Goal: Information Seeking & Learning: Learn about a topic

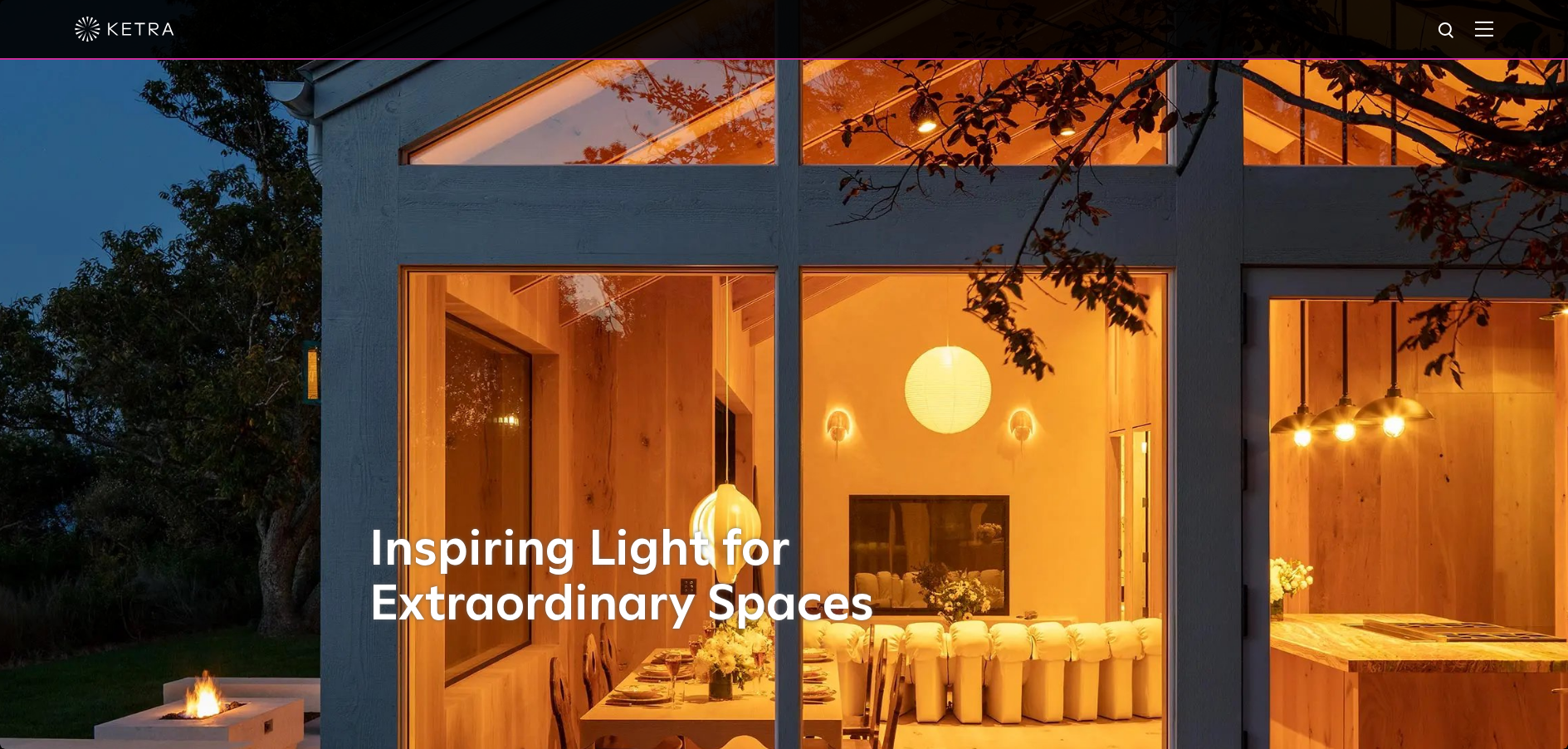
click at [1487, 27] on div at bounding box center [784, 29] width 1419 height 58
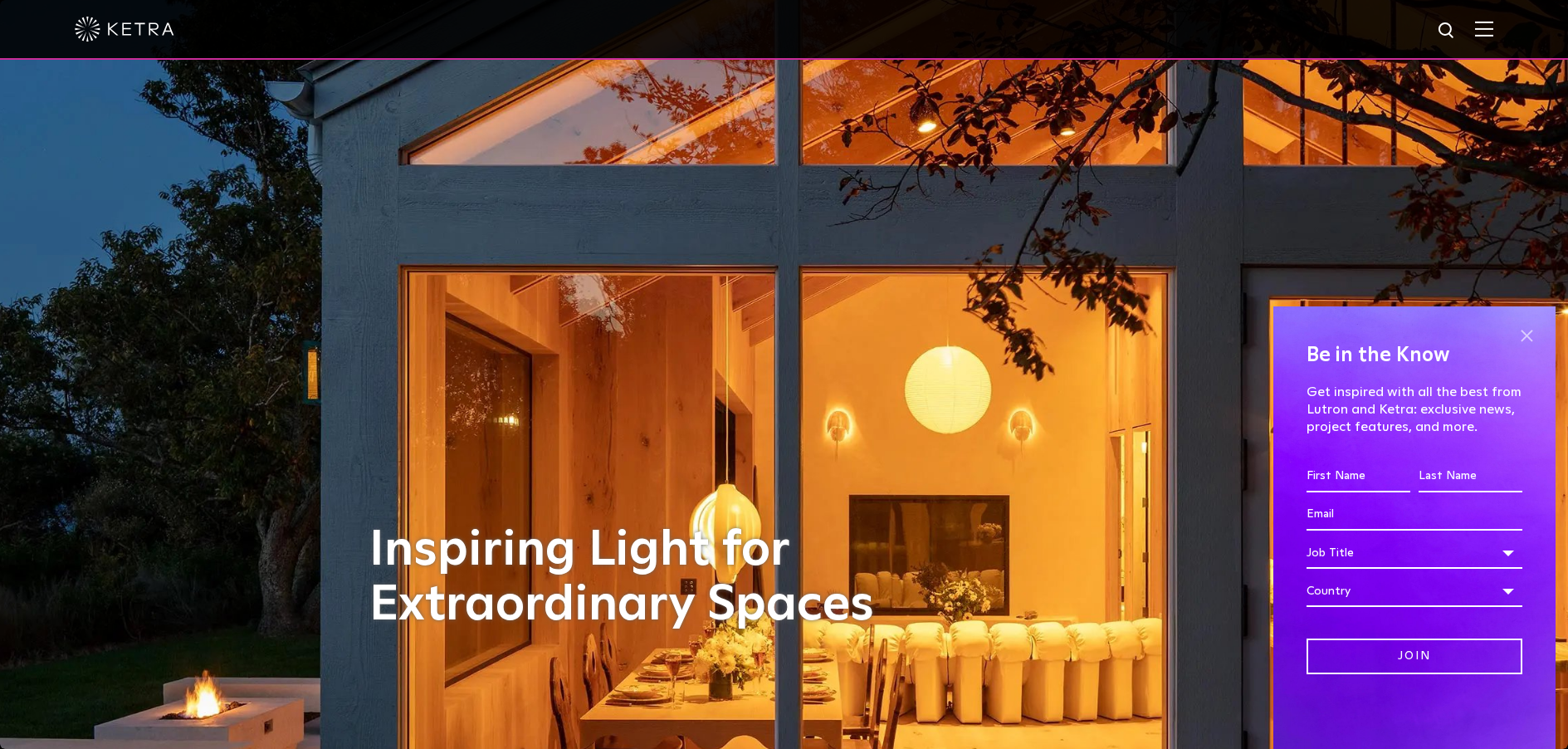
click at [1524, 339] on span at bounding box center [1527, 336] width 25 height 25
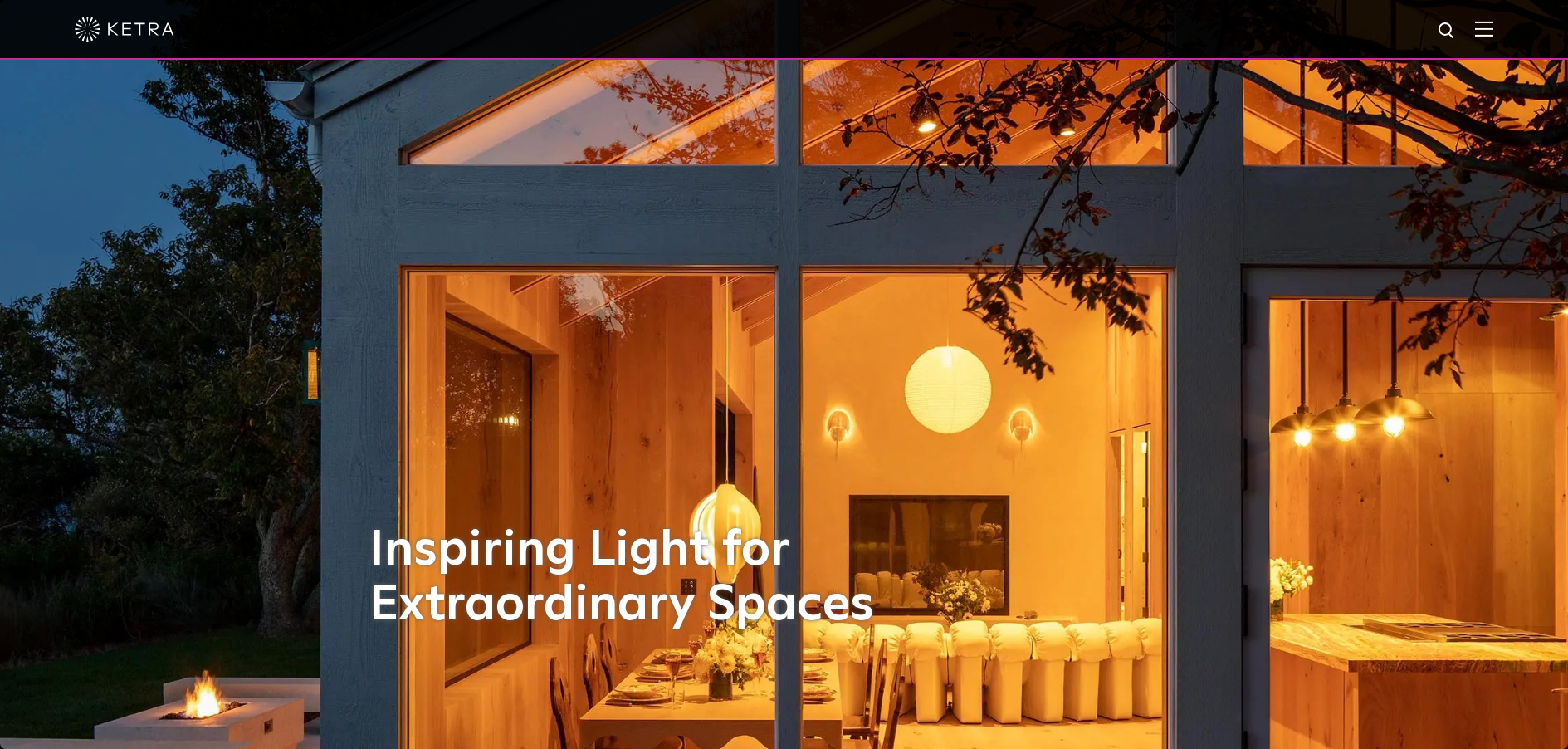
click at [1494, 29] on img at bounding box center [1484, 29] width 18 height 16
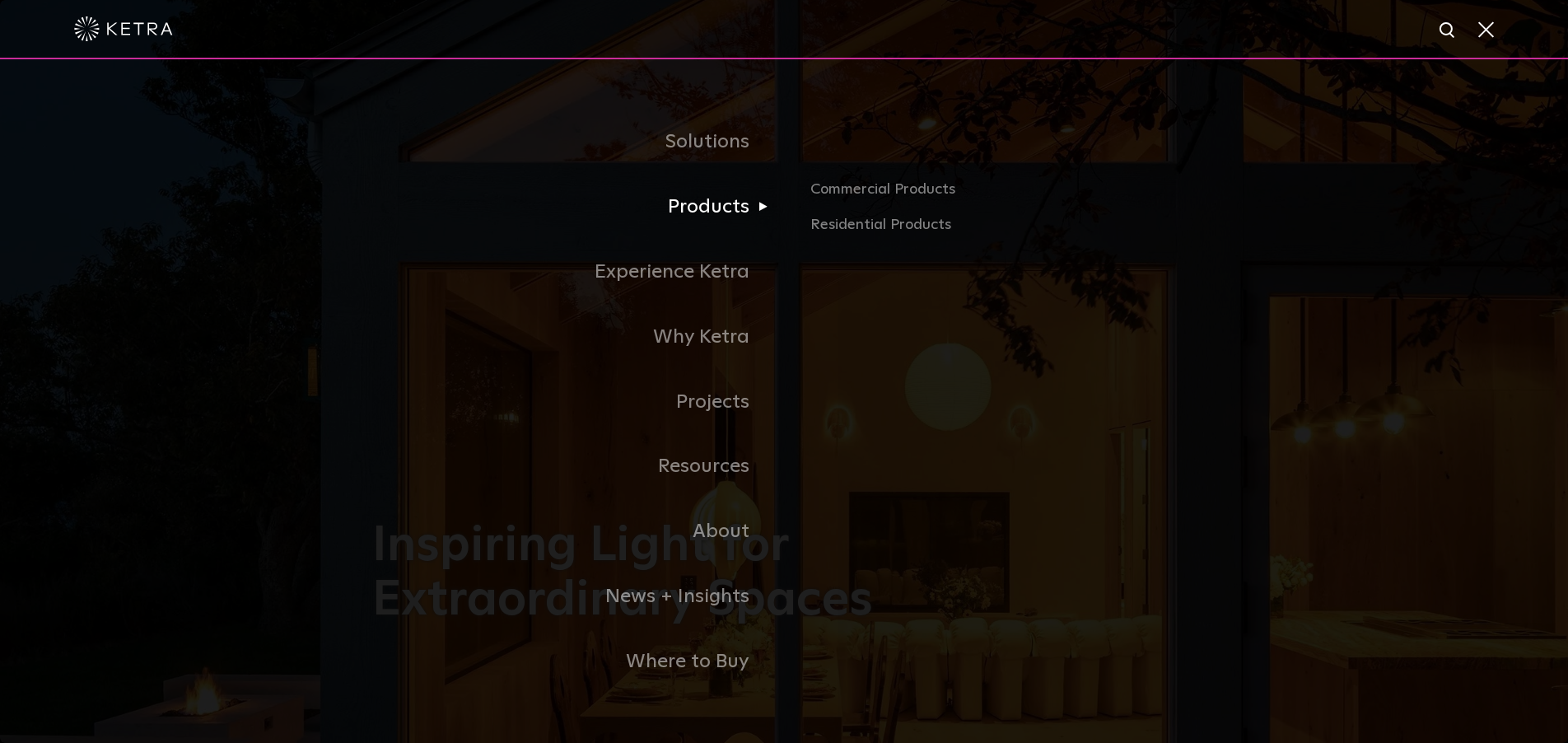
click at [721, 209] on link "Products" at bounding box center [578, 206] width 412 height 65
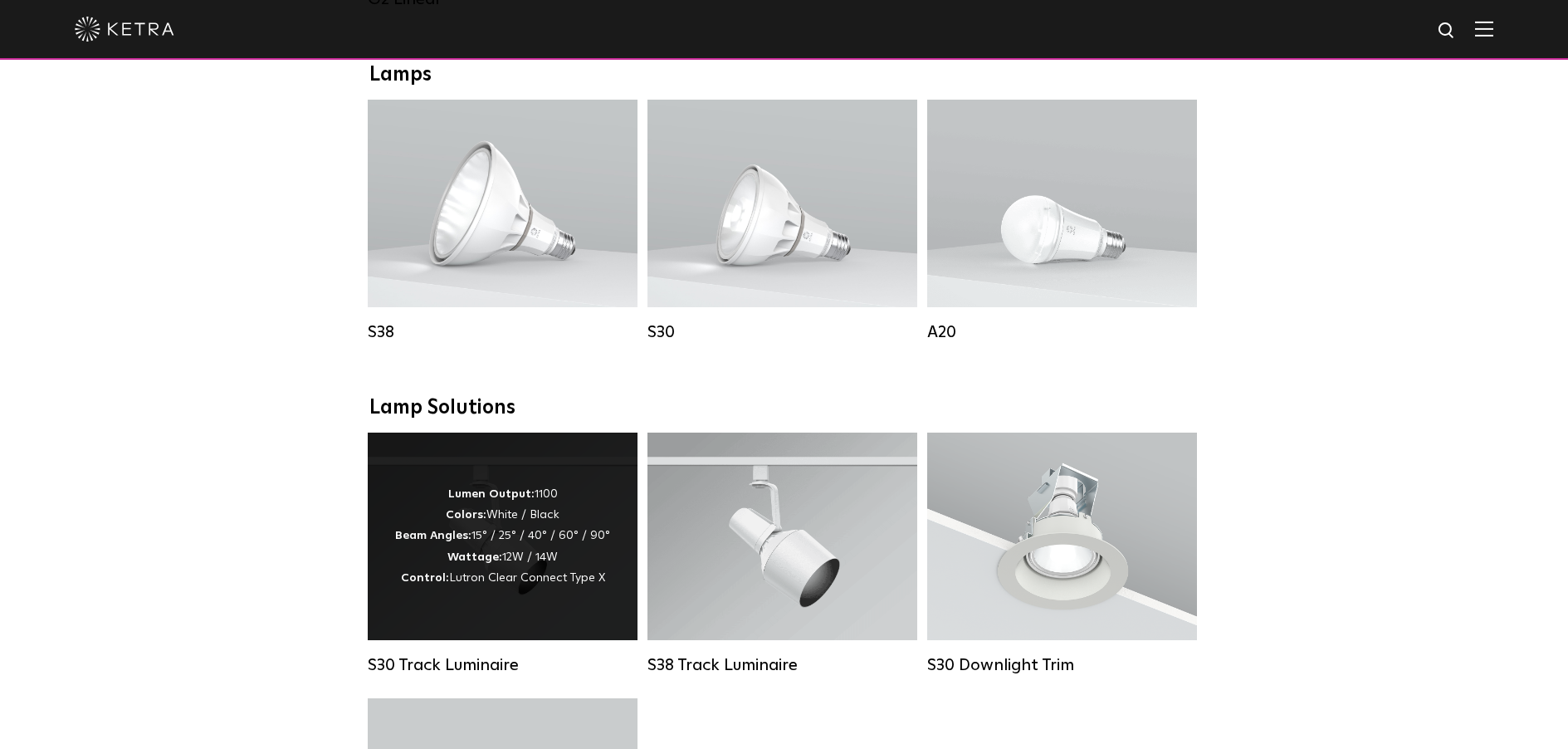
scroll to position [1332, 0]
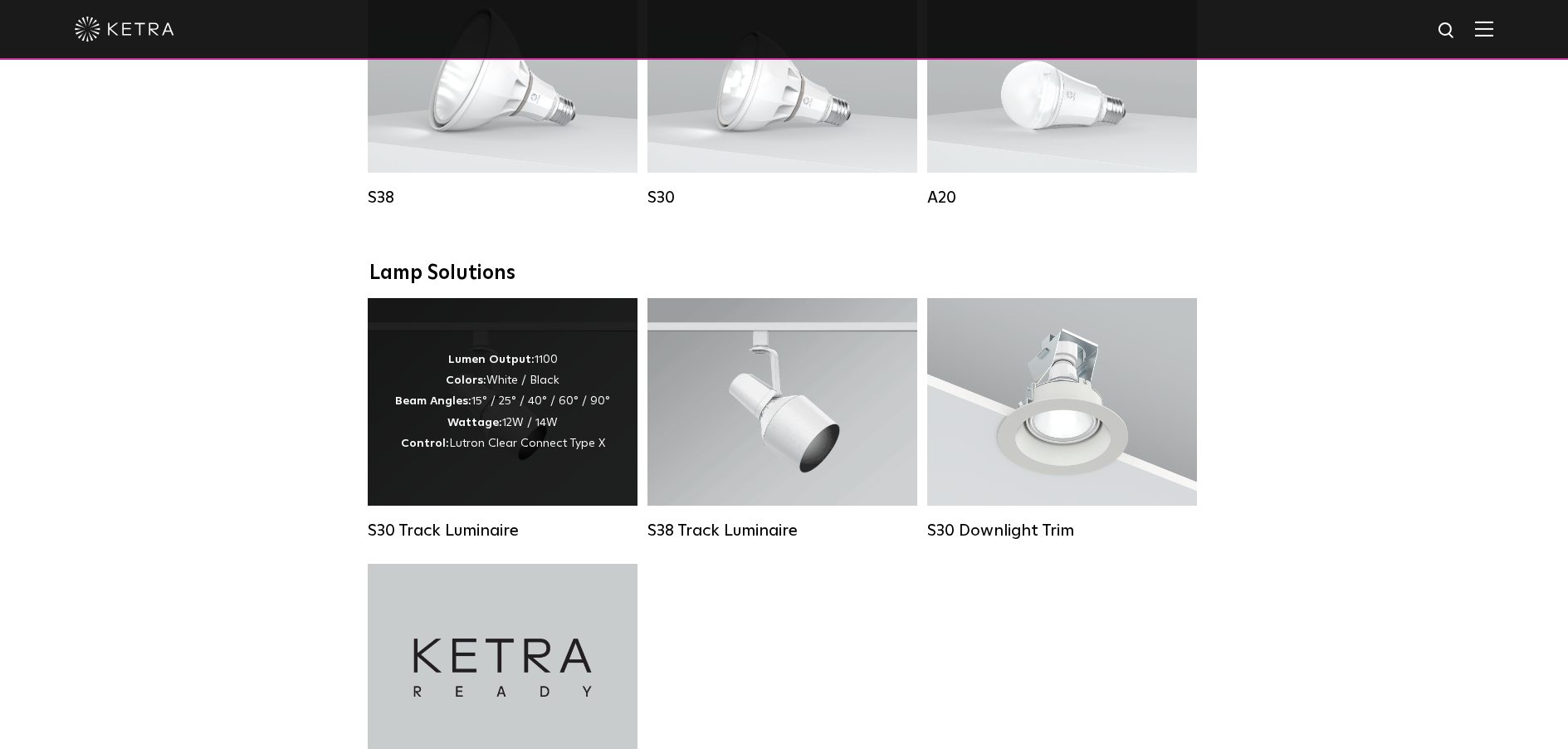
click at [524, 412] on div "Lumen Output: 1100 Colors: White / Black Beam Angles: 15° / 25° / 40° / 60° / 9…" at bounding box center [503, 401] width 215 height 104
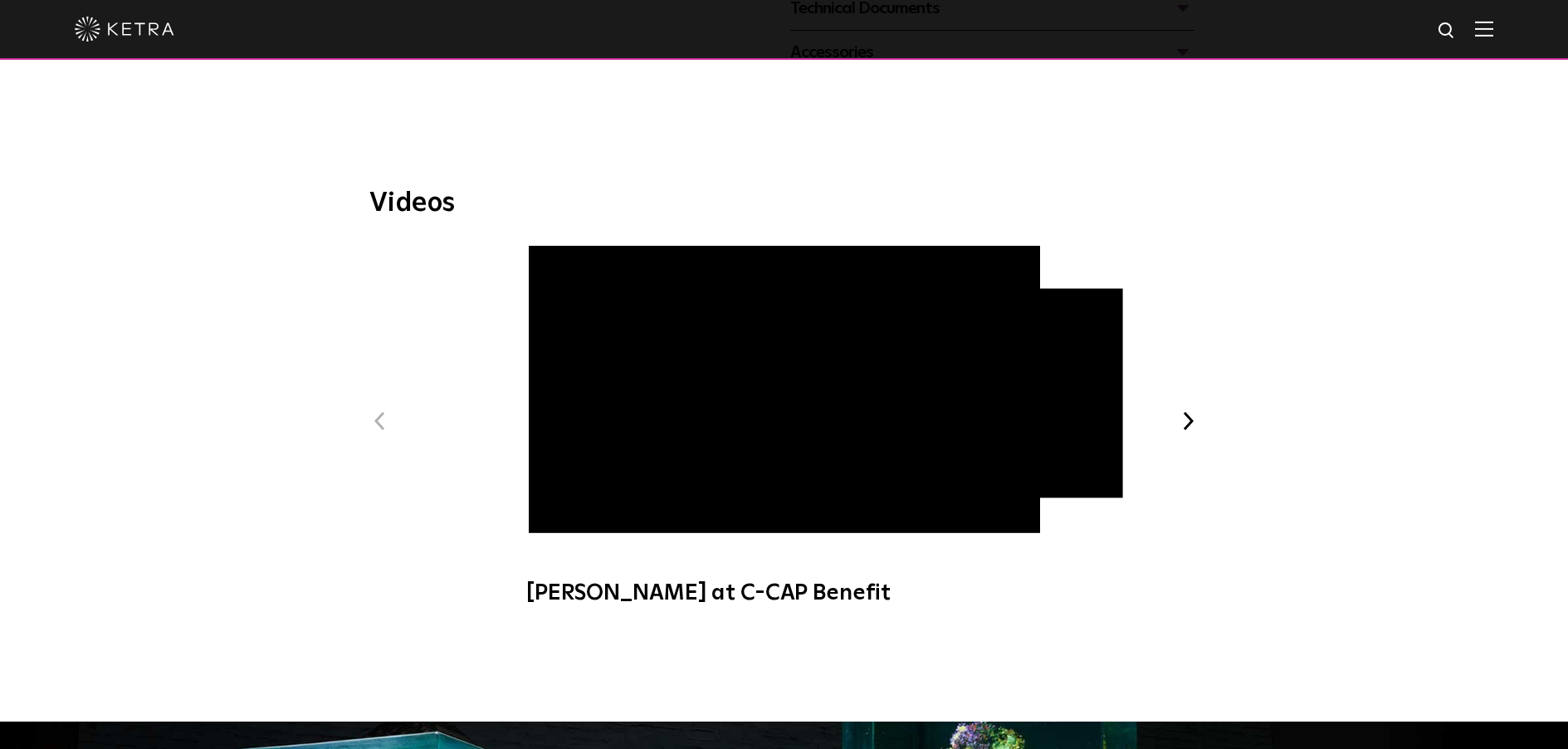
scroll to position [557, 0]
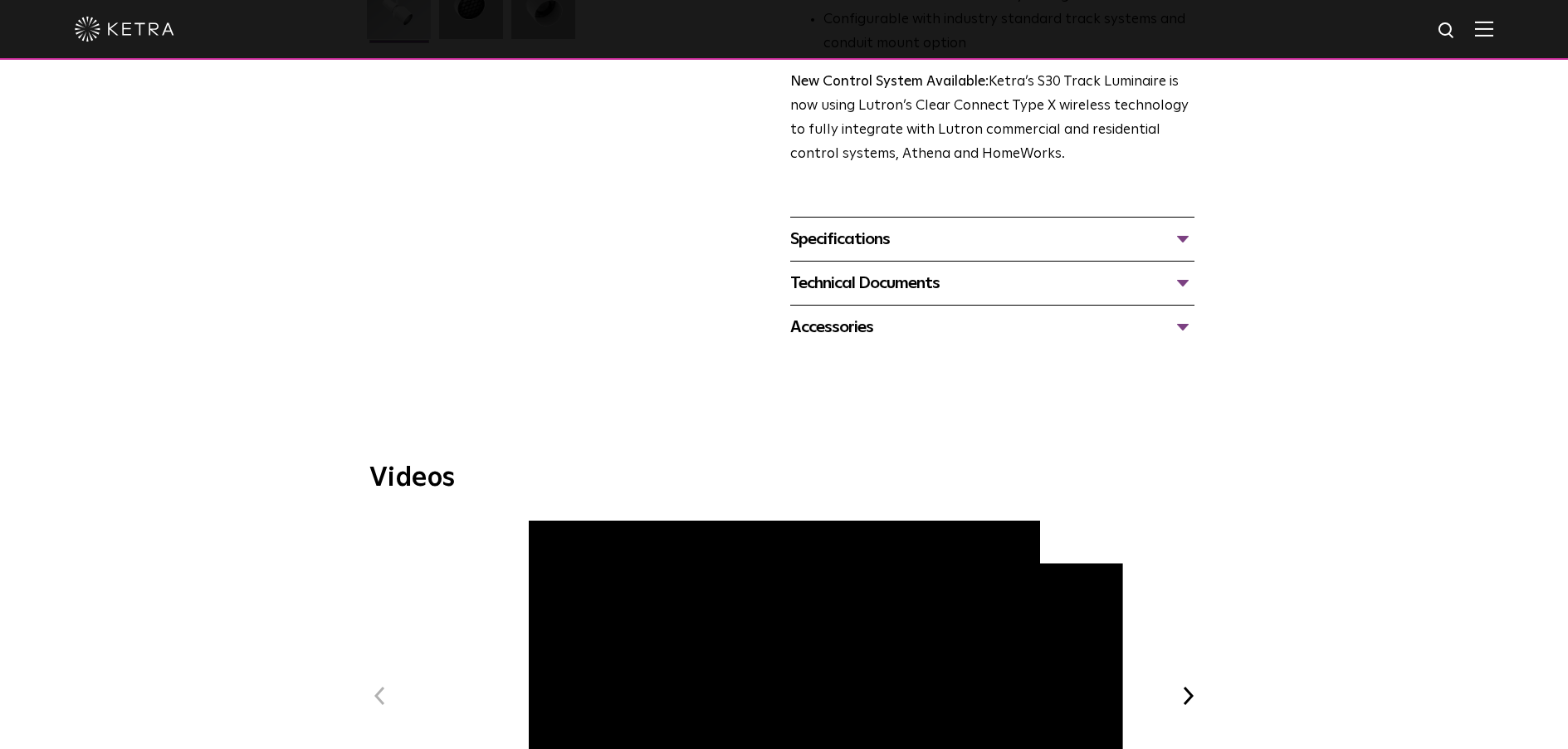
click at [880, 226] on div "Specifications" at bounding box center [992, 239] width 405 height 27
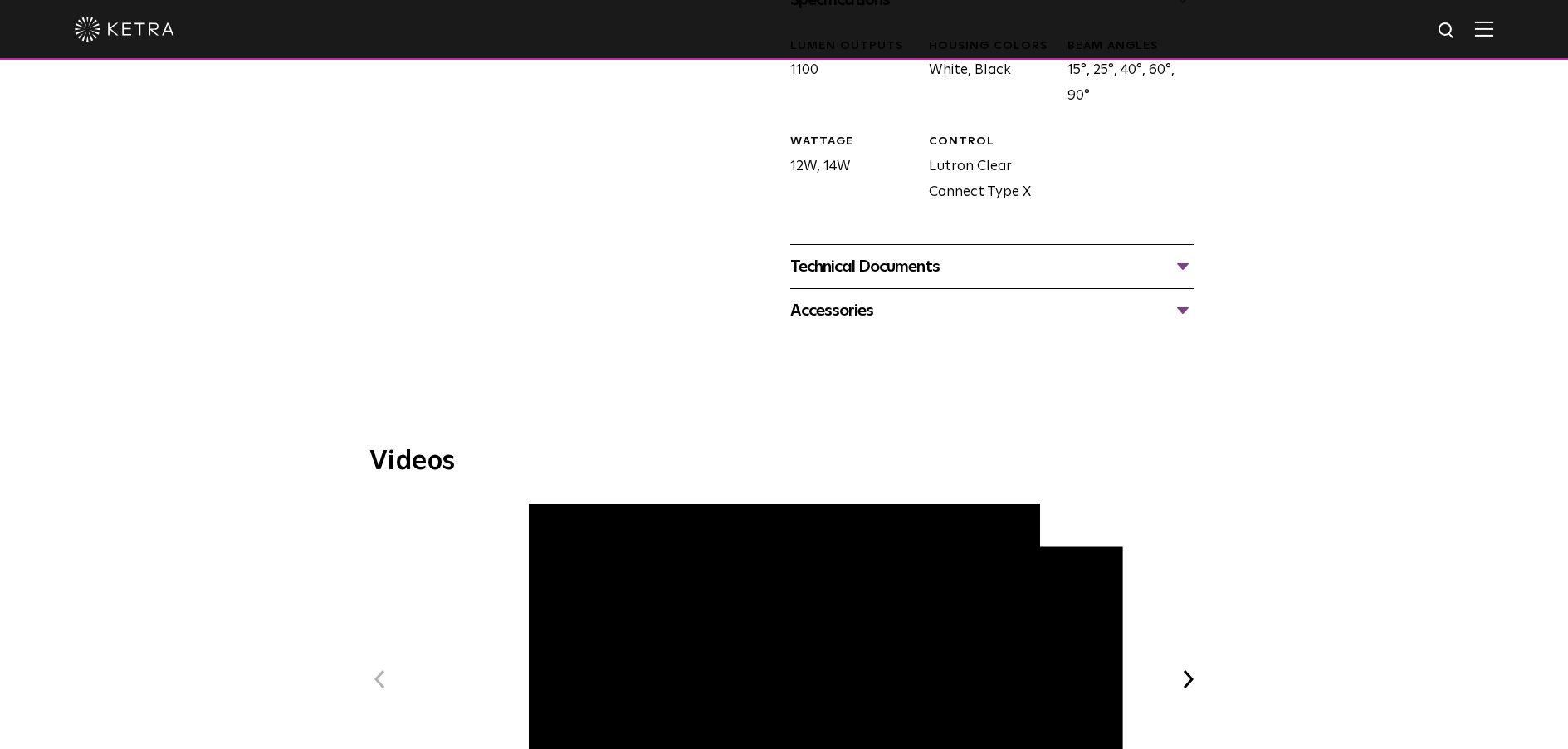
scroll to position [717, 0]
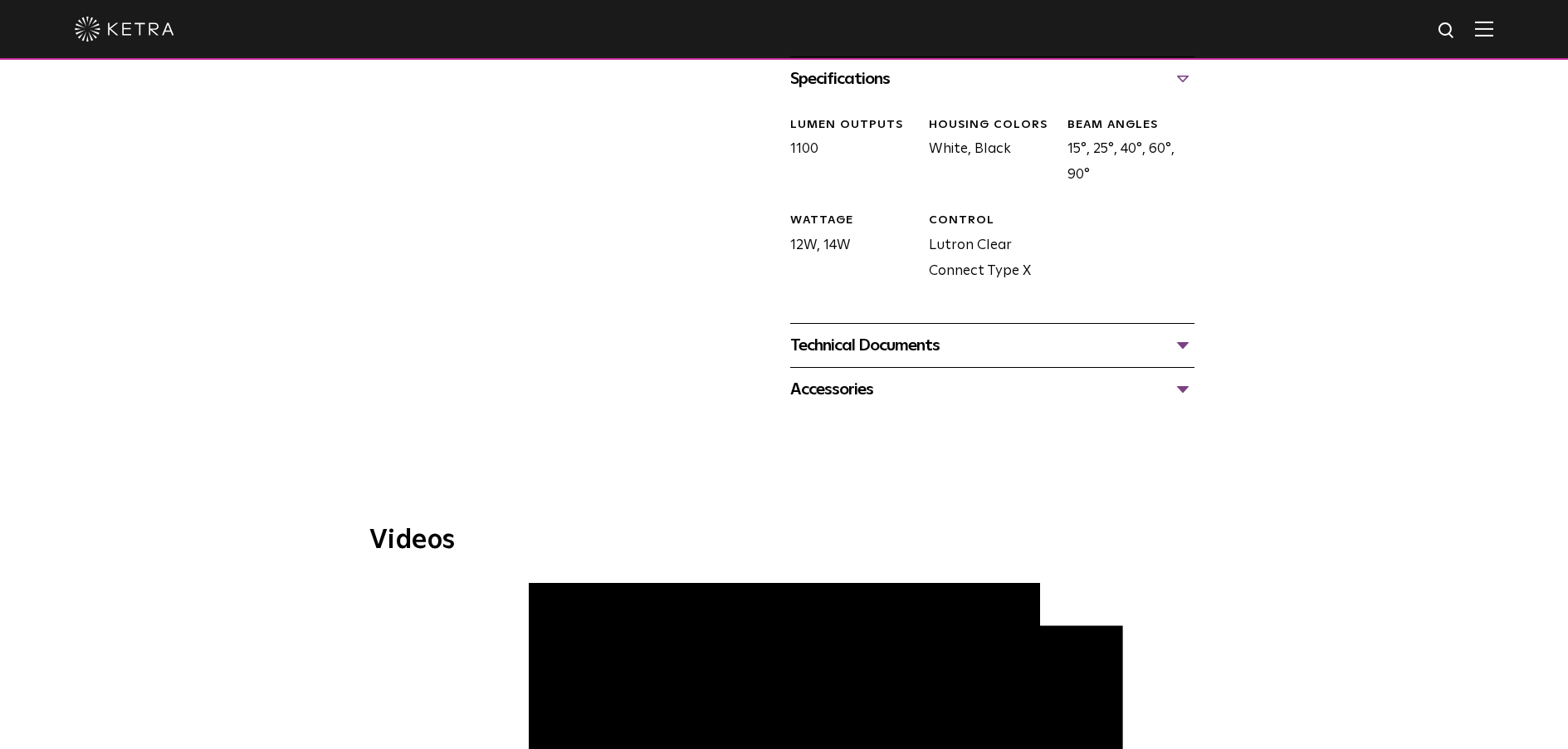
click at [926, 332] on div "Technical Documents" at bounding box center [992, 345] width 405 height 27
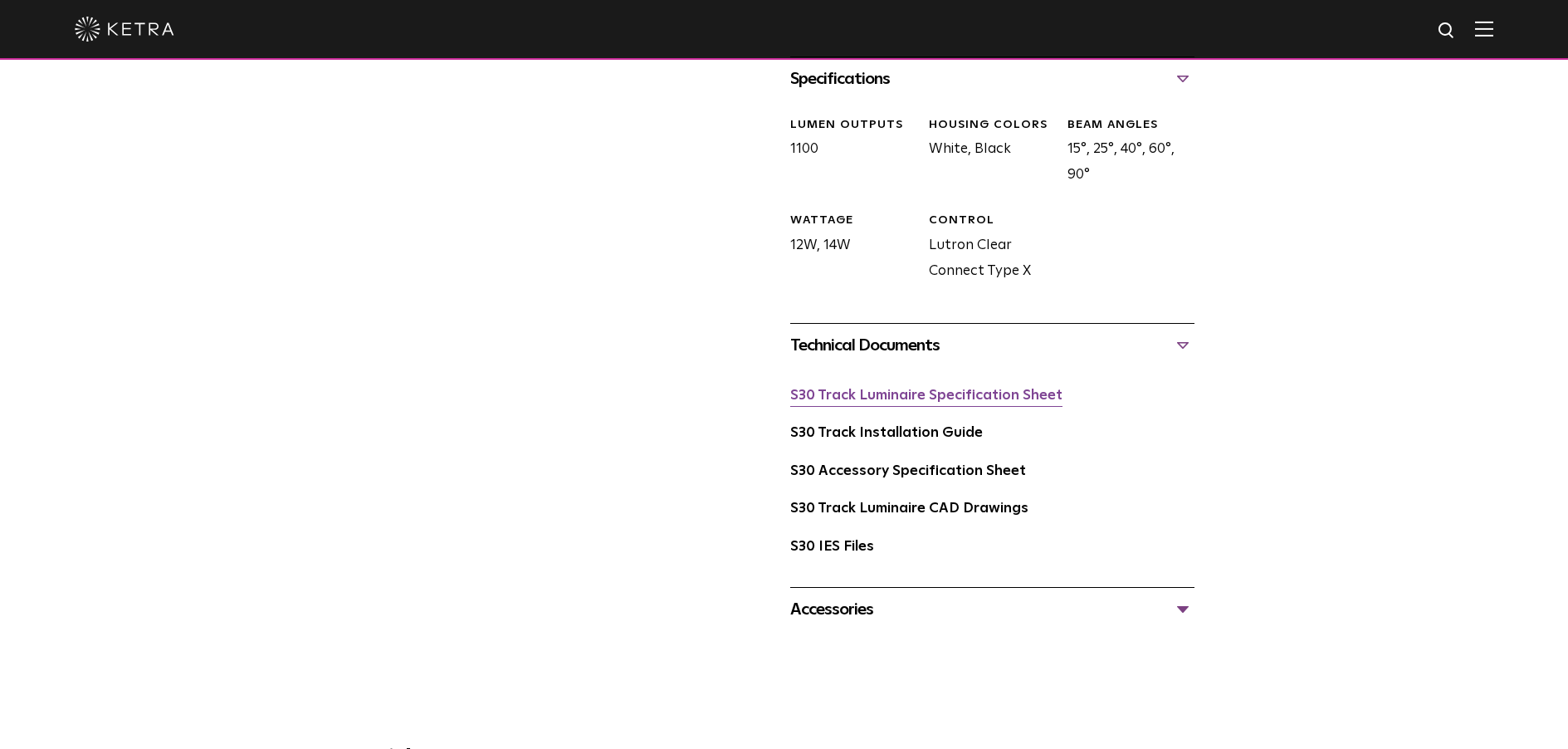
click at [877, 388] on link "S30 Track Luminaire Specification Sheet" at bounding box center [926, 395] width 272 height 14
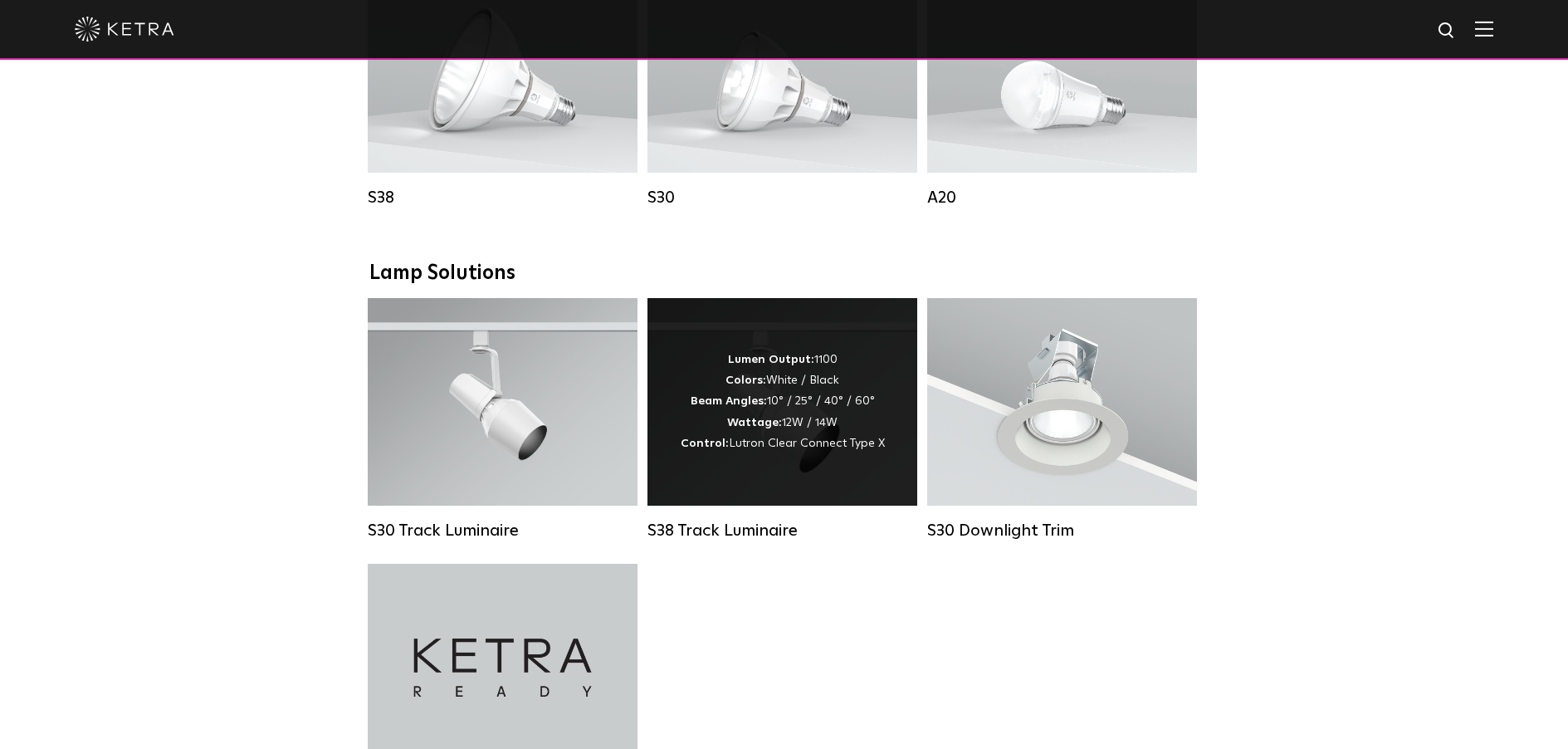
click at [761, 467] on div "Lumen Output: 1100 Colors: White / Black Beam Angles: 10° / 25° / 40° / 60° Wat…" at bounding box center [782, 402] width 270 height 207
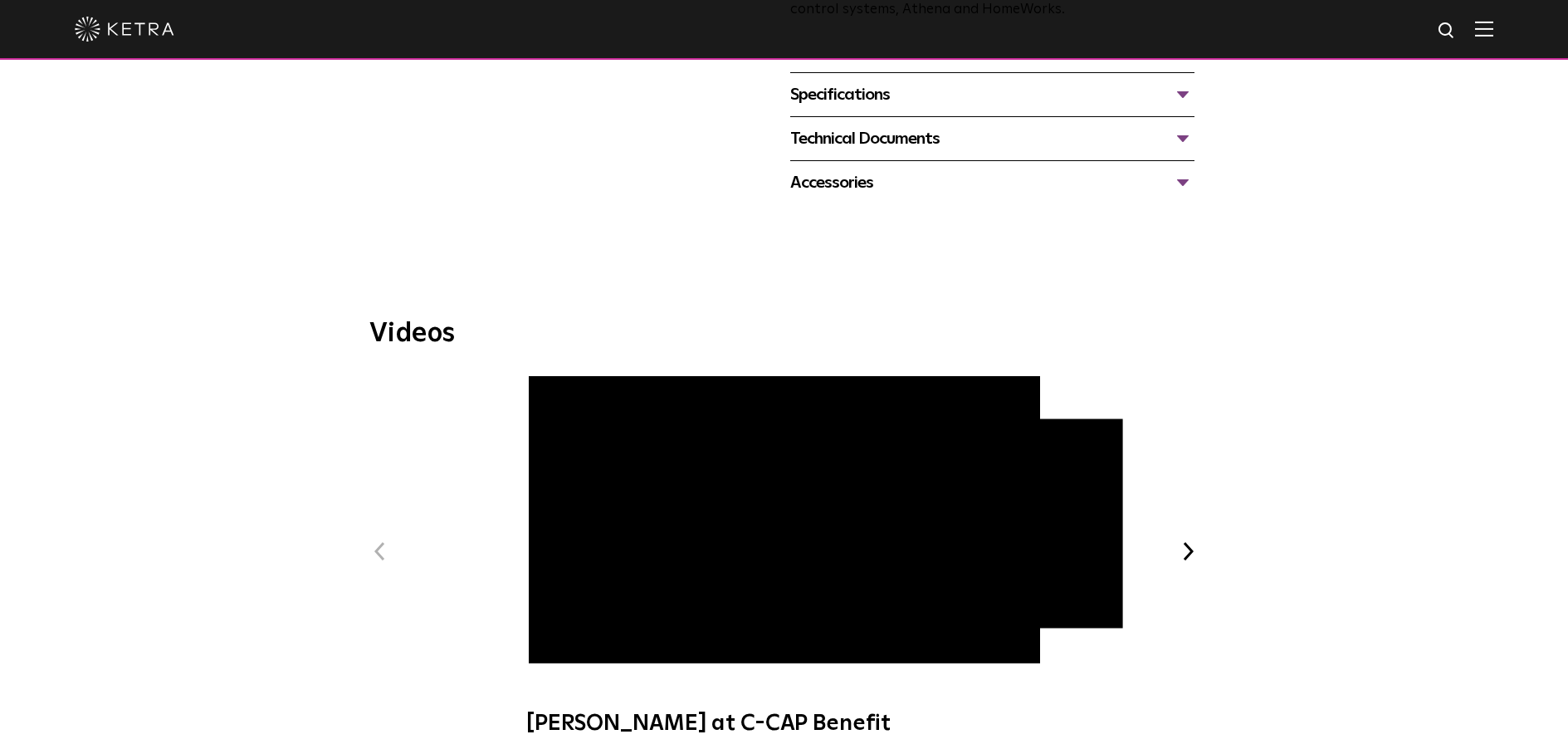
scroll to position [535, 0]
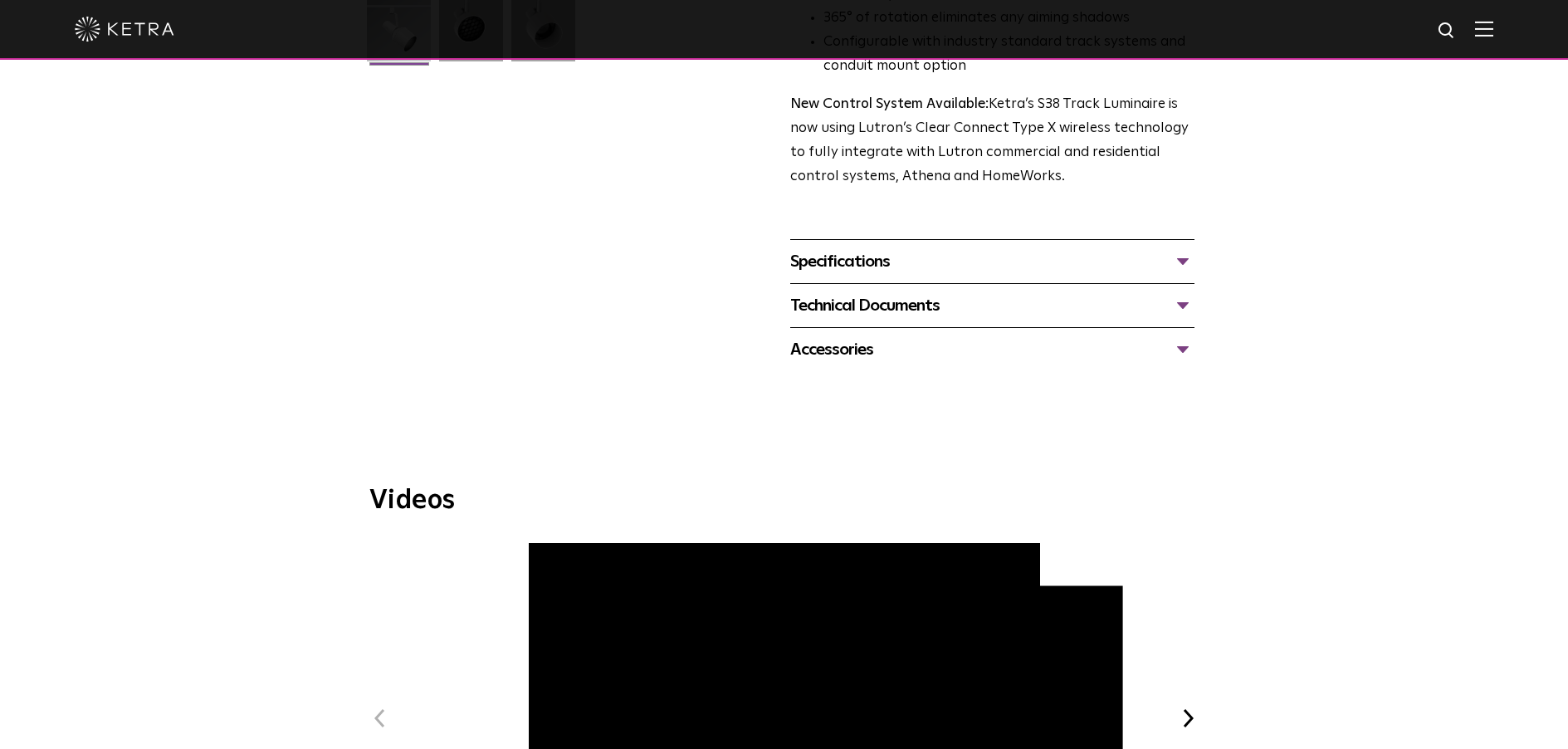
click at [845, 248] on div "Specifications" at bounding box center [992, 262] width 405 height 27
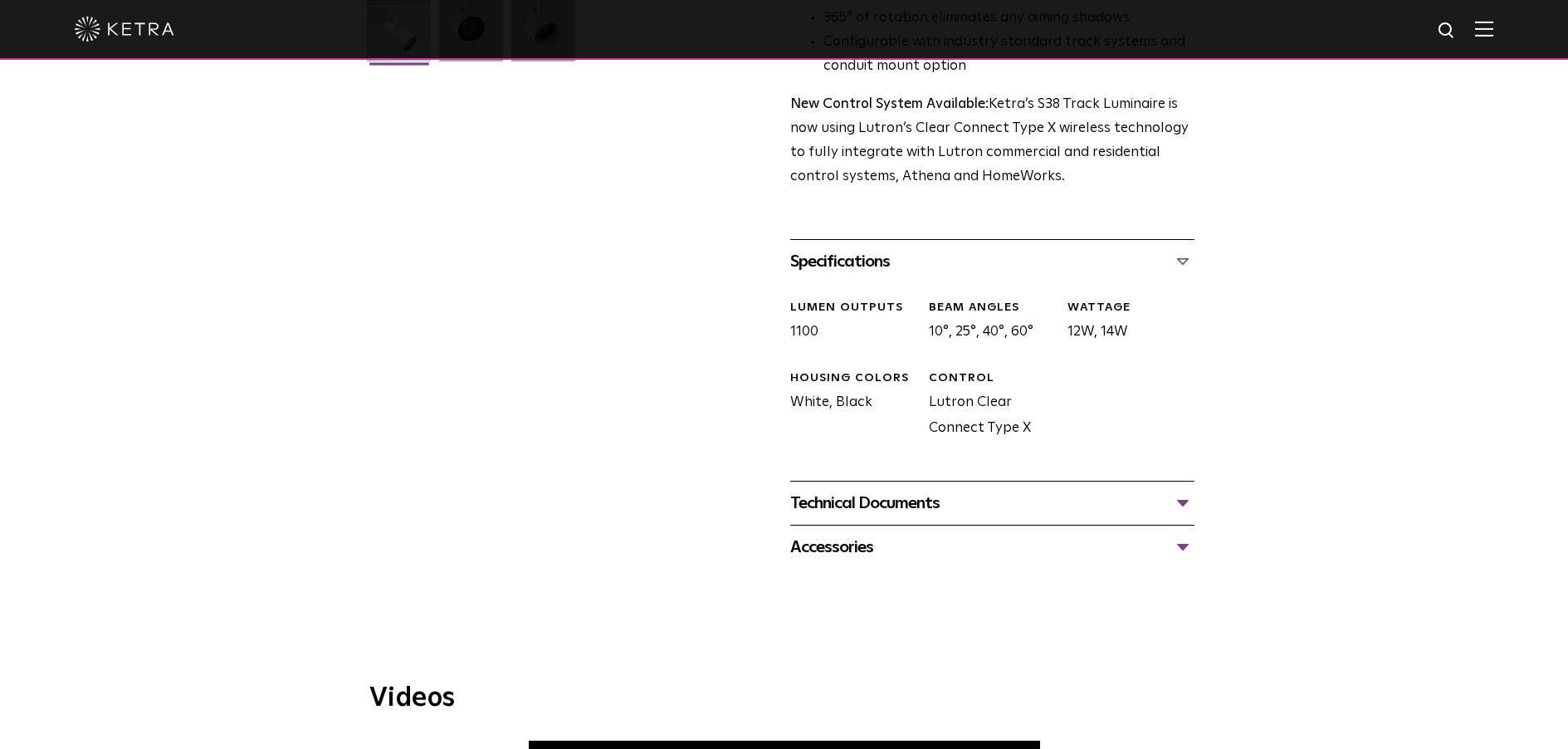
click at [920, 490] on div "Technical Documents" at bounding box center [992, 503] width 405 height 27
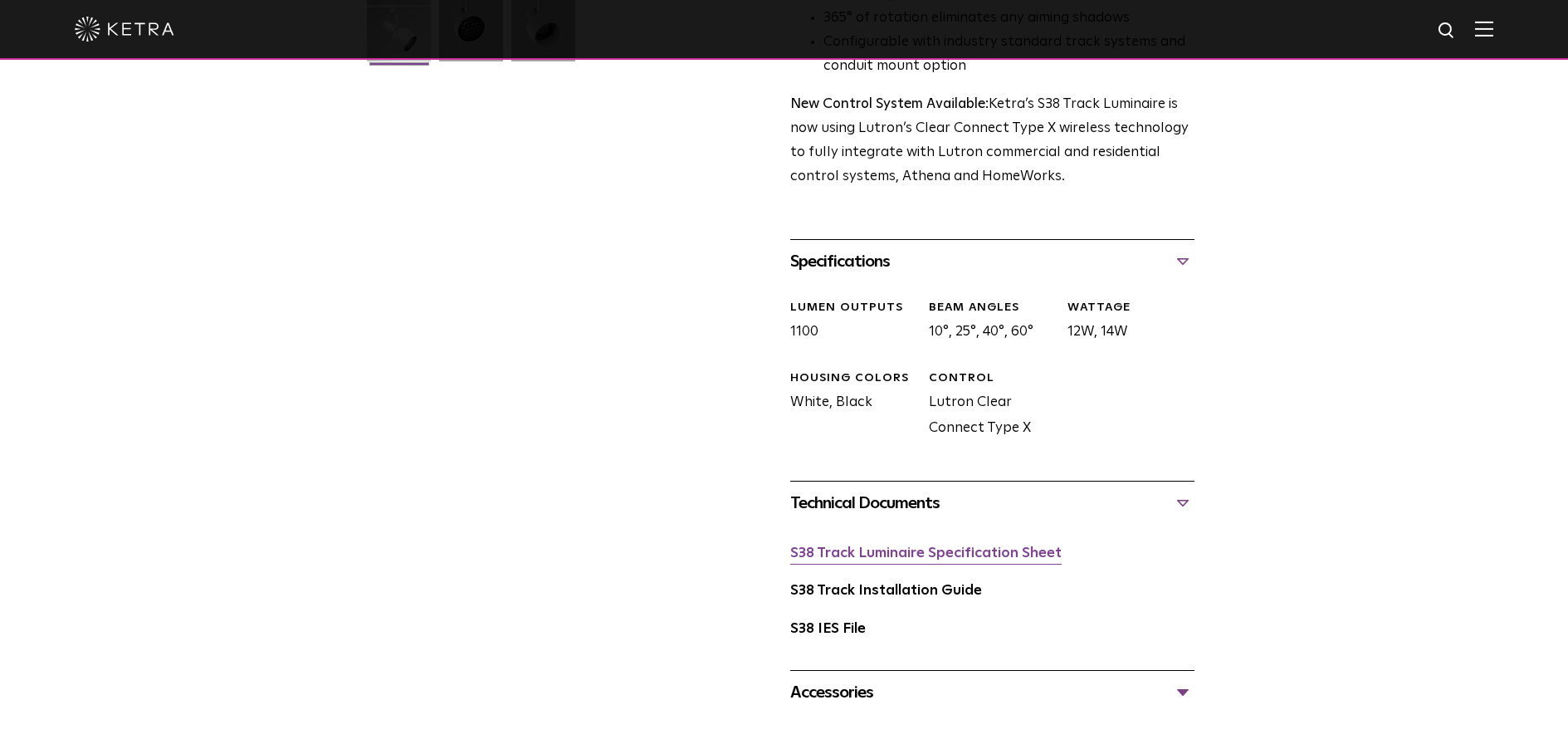
click at [896, 546] on link "S38 Track Luminaire Specification Sheet" at bounding box center [926, 553] width 271 height 14
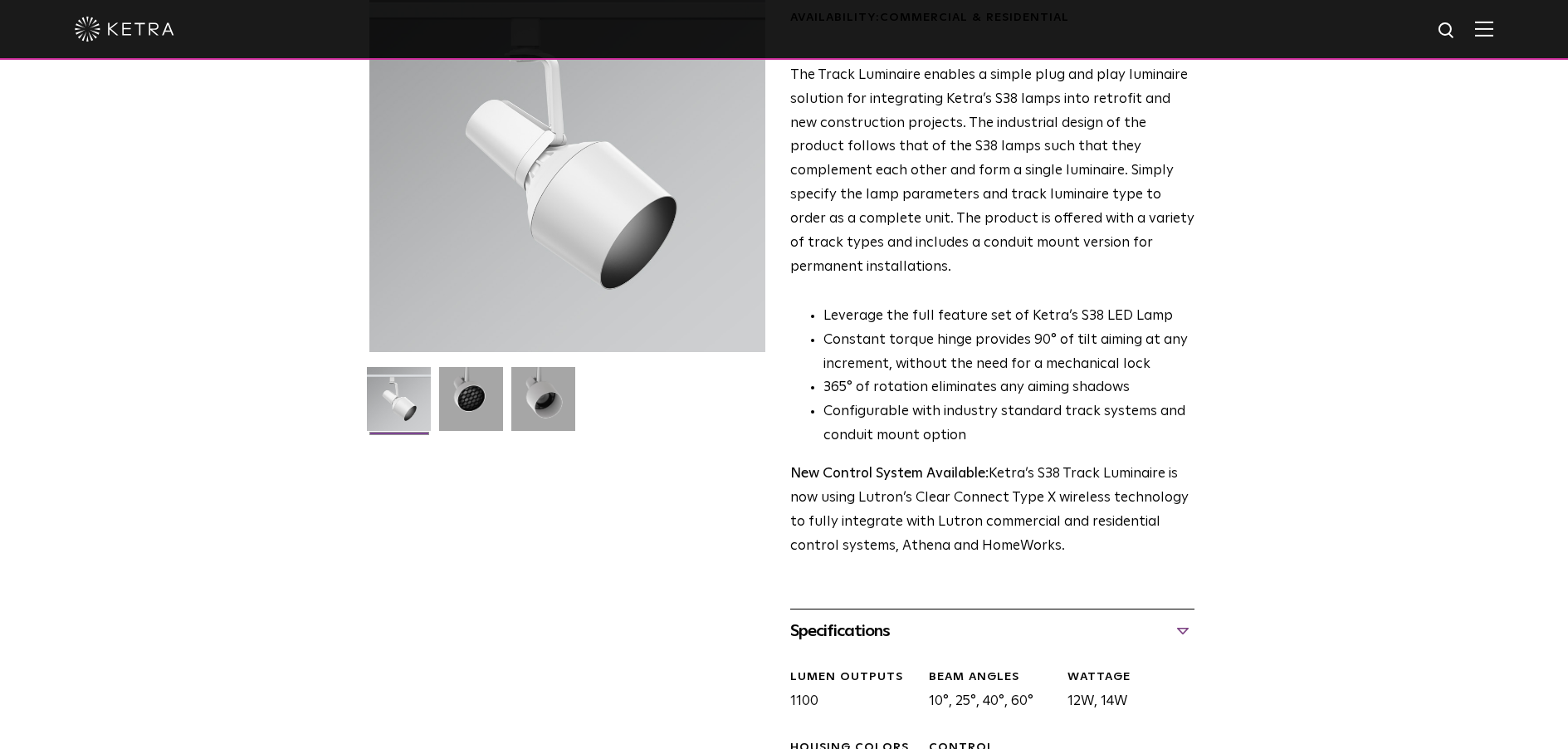
scroll to position [0, 0]
